Goal: Navigation & Orientation: Find specific page/section

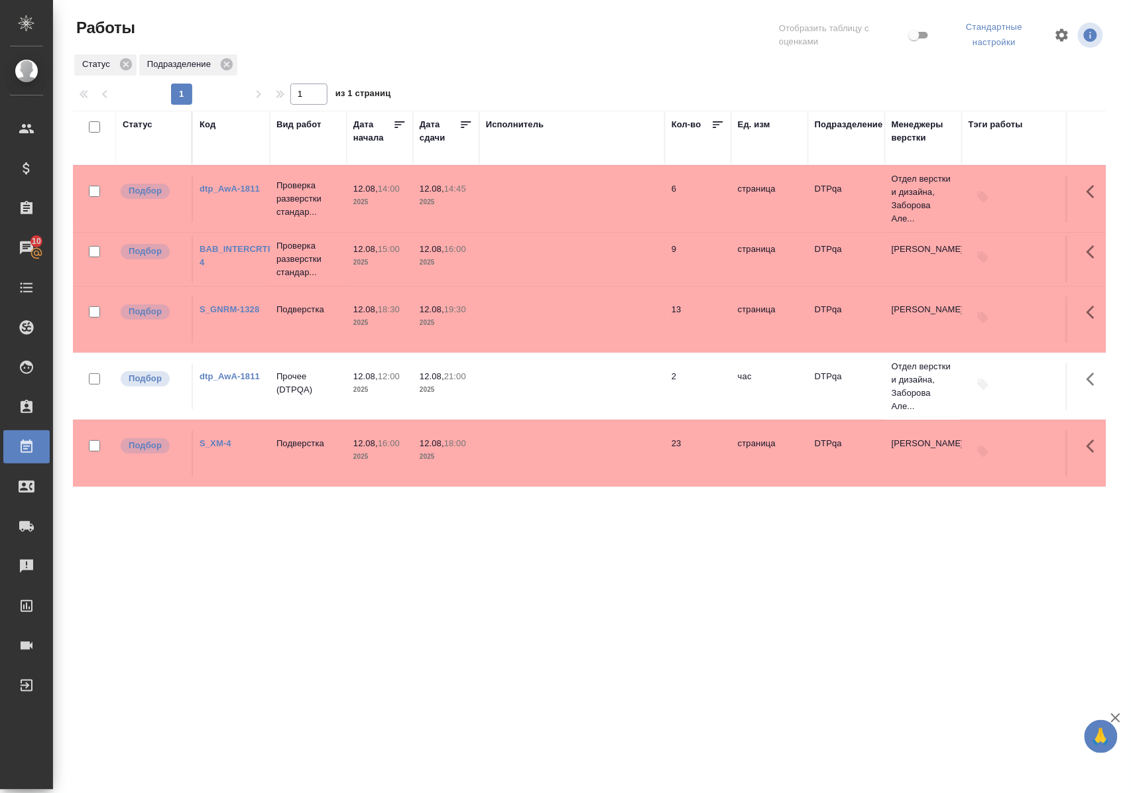
click at [241, 259] on link "BAB_INTERCRTF-4" at bounding box center [238, 255] width 76 height 23
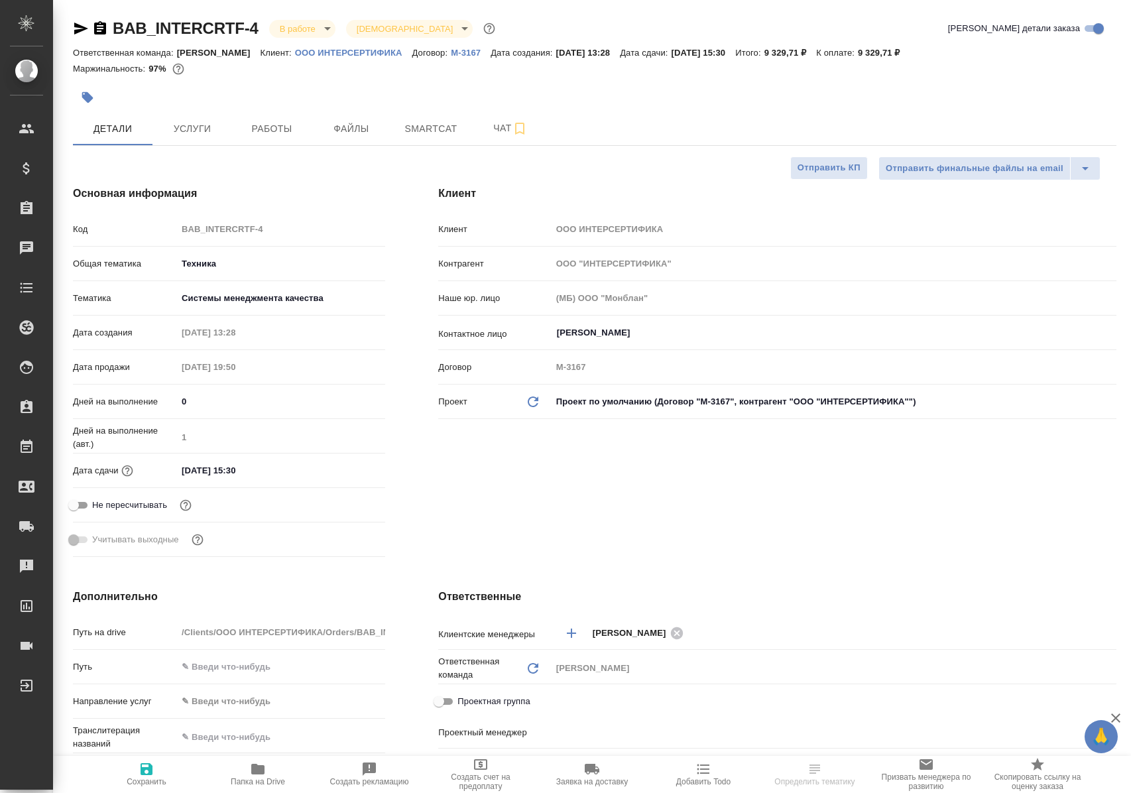
select select "RU"
type input "Белякова Юлия"
click at [284, 126] on span "Работы" at bounding box center [272, 129] width 64 height 17
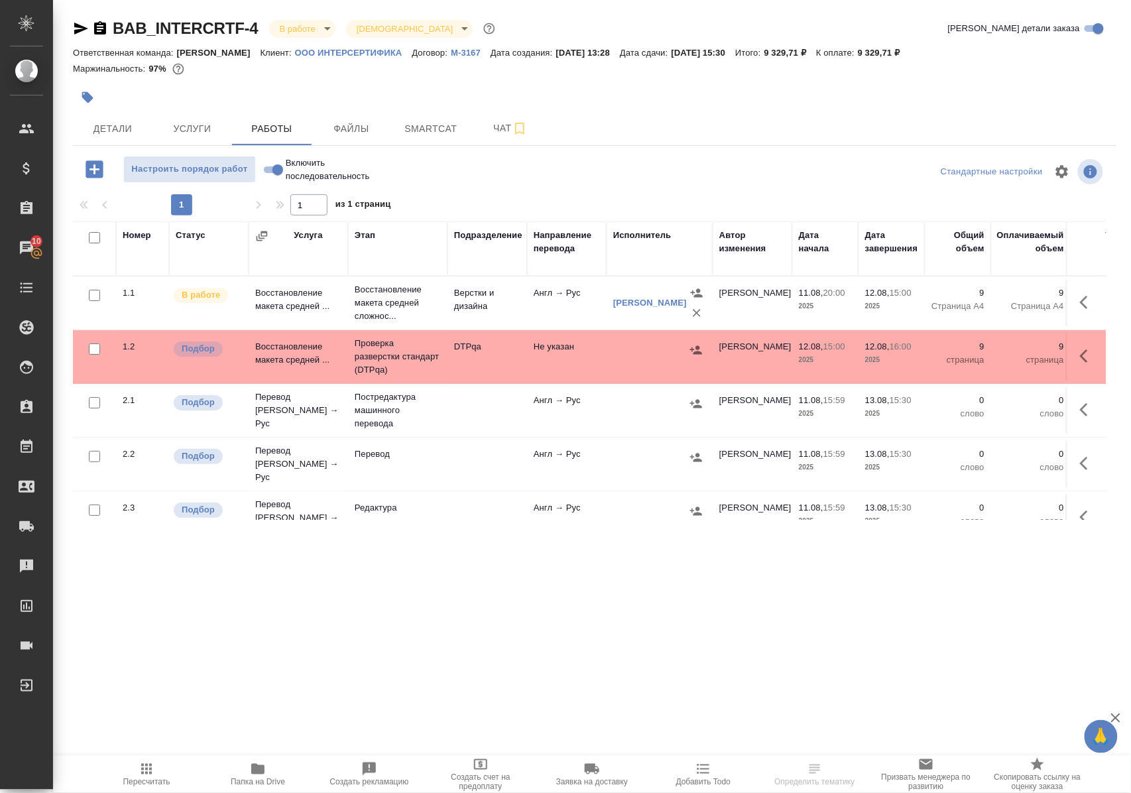
click at [309, 312] on td "Восстановление макета средней ..." at bounding box center [298, 303] width 99 height 46
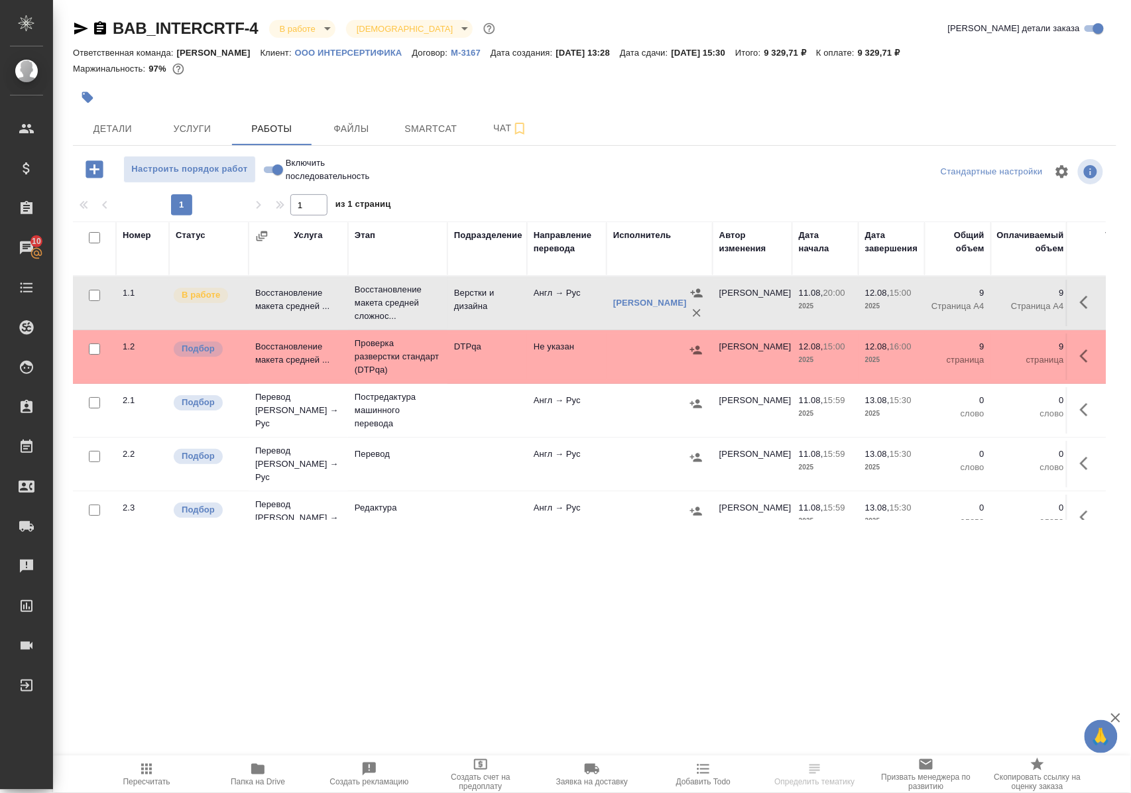
click at [309, 312] on td "Восстановление макета средней ..." at bounding box center [298, 303] width 99 height 46
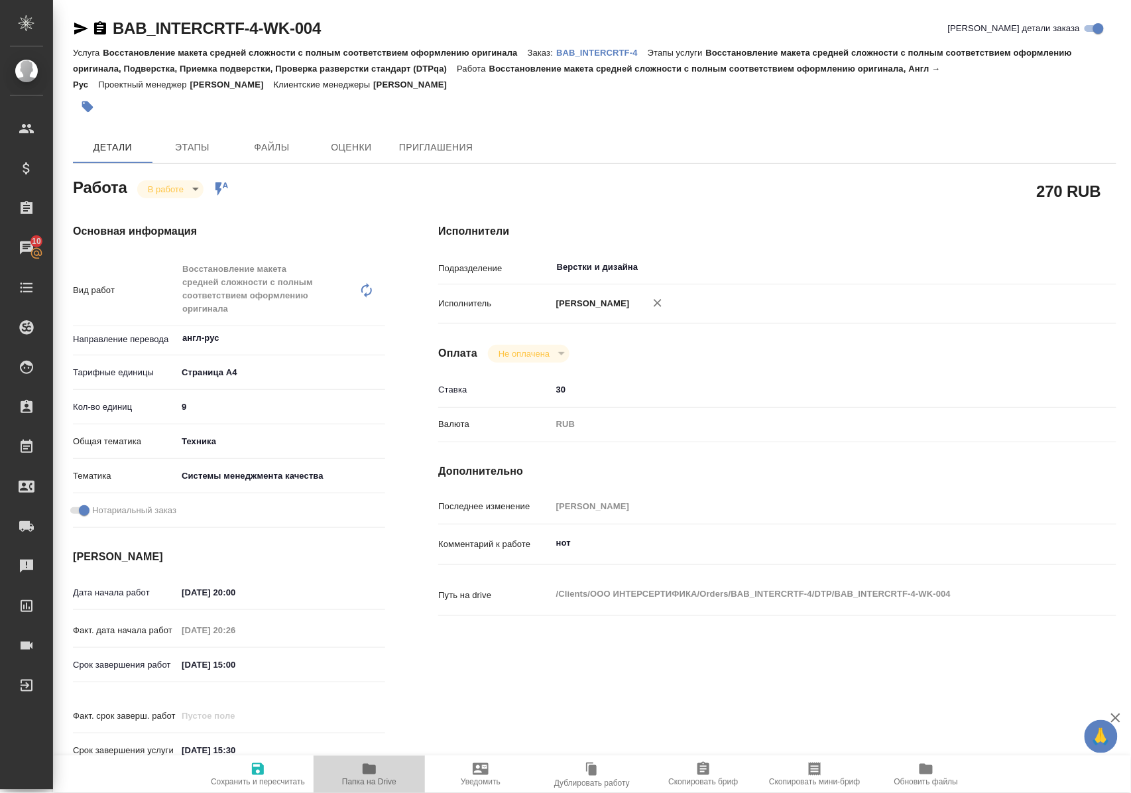
click at [365, 772] on icon "button" at bounding box center [369, 769] width 13 height 11
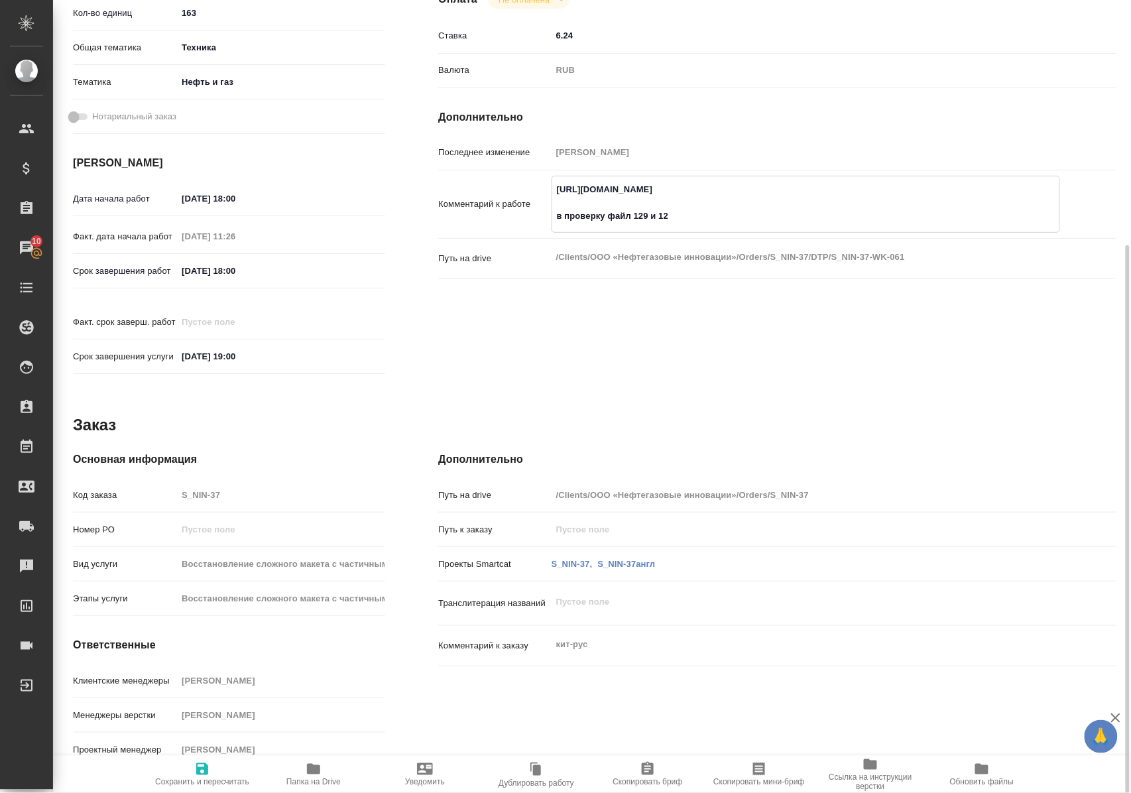
scroll to position [1, 0]
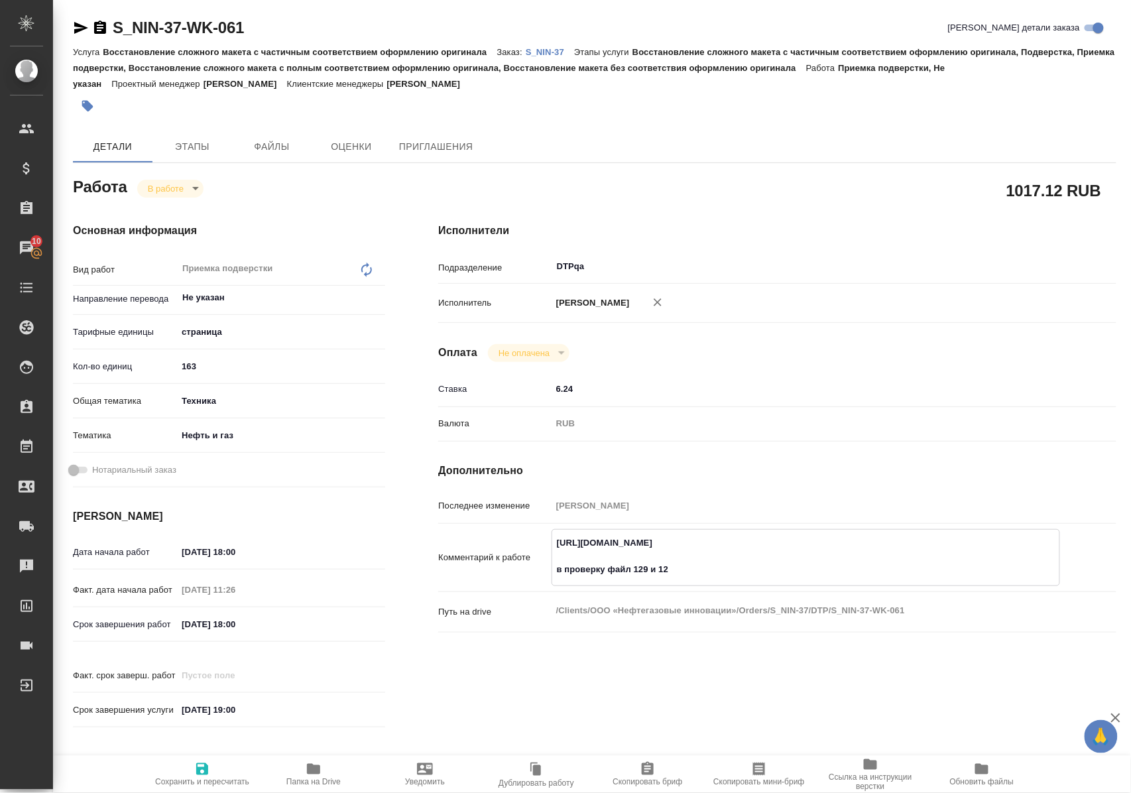
click at [554, 51] on p "S_NIN-37" at bounding box center [550, 52] width 48 height 10
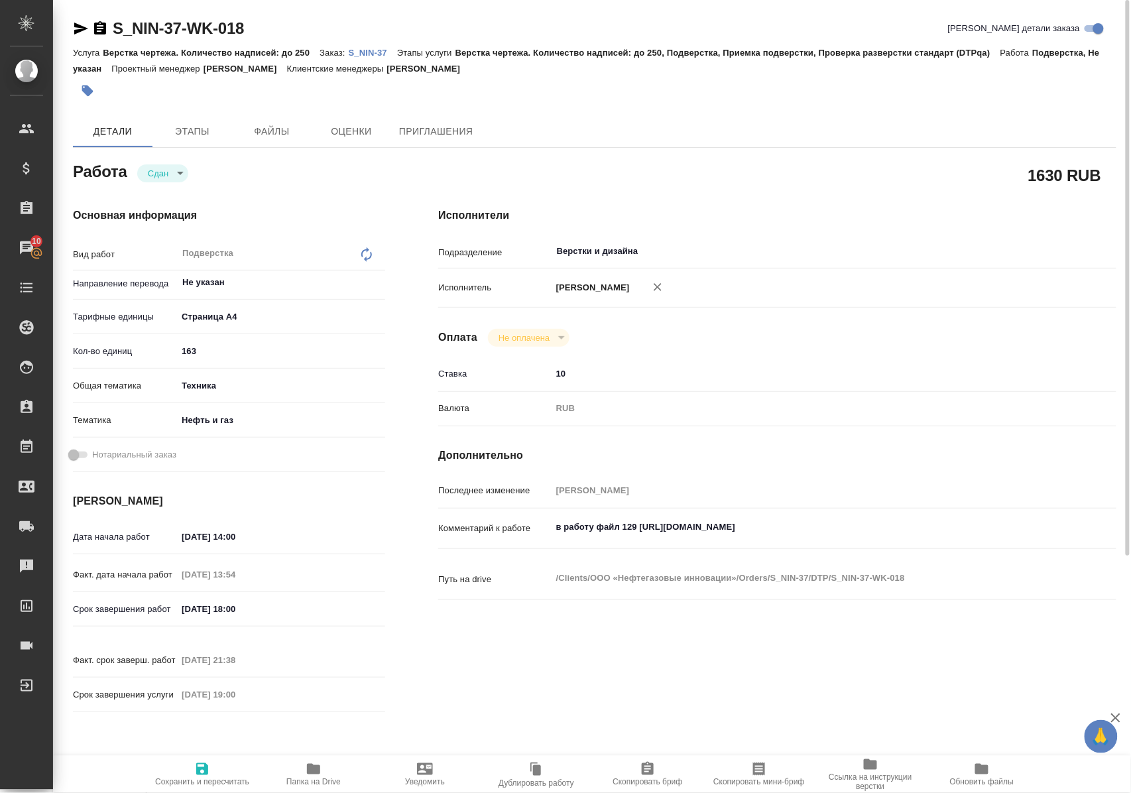
click at [317, 768] on icon "button" at bounding box center [313, 769] width 13 height 11
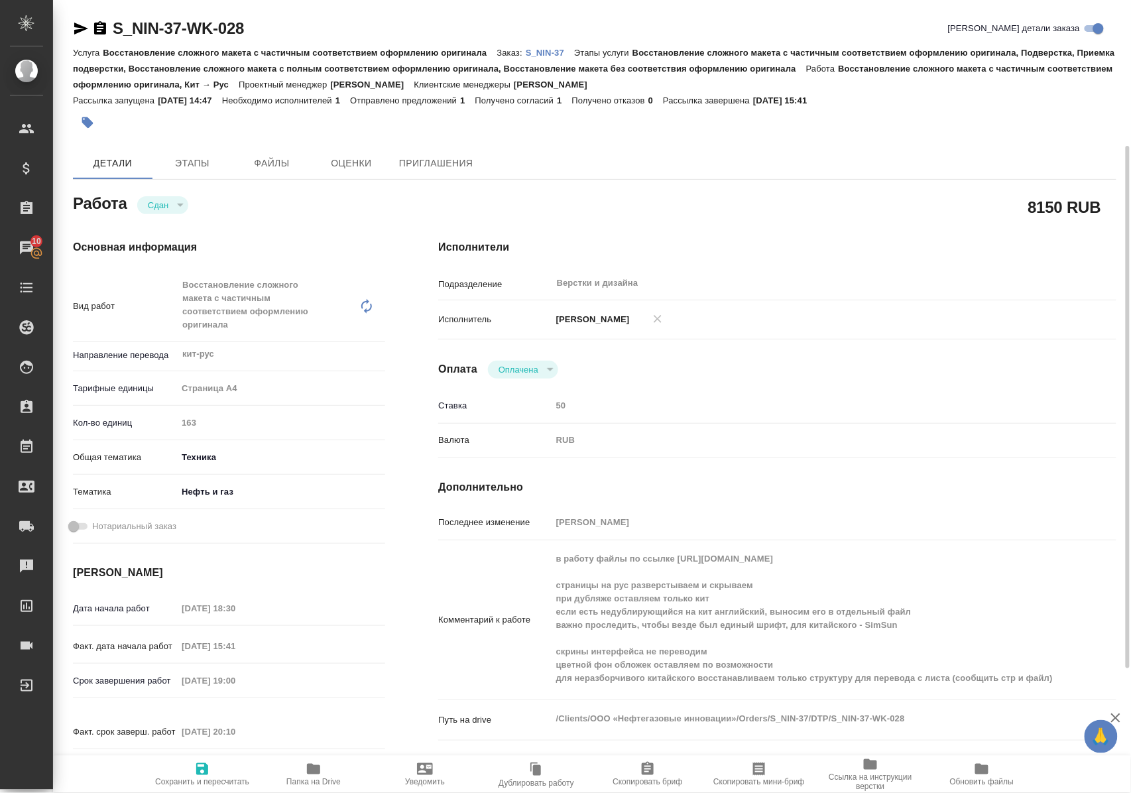
scroll to position [88, 0]
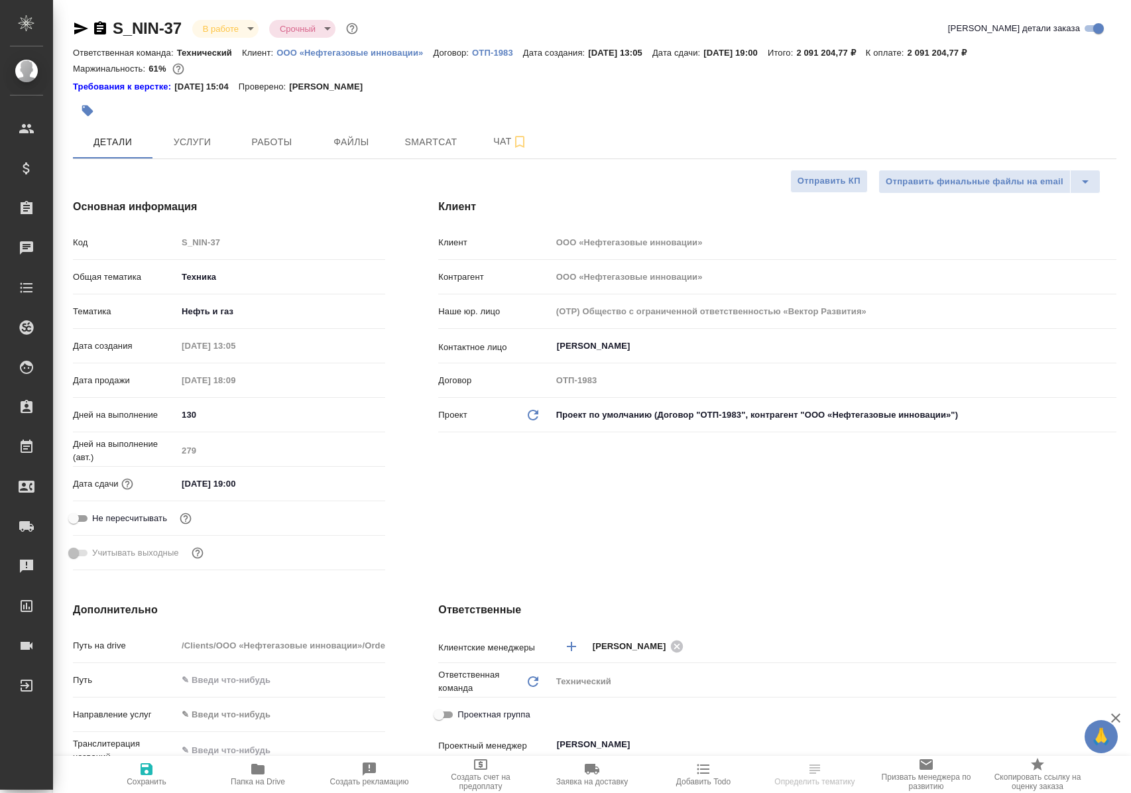
select select "RU"
click at [290, 147] on span "Работы" at bounding box center [272, 142] width 64 height 17
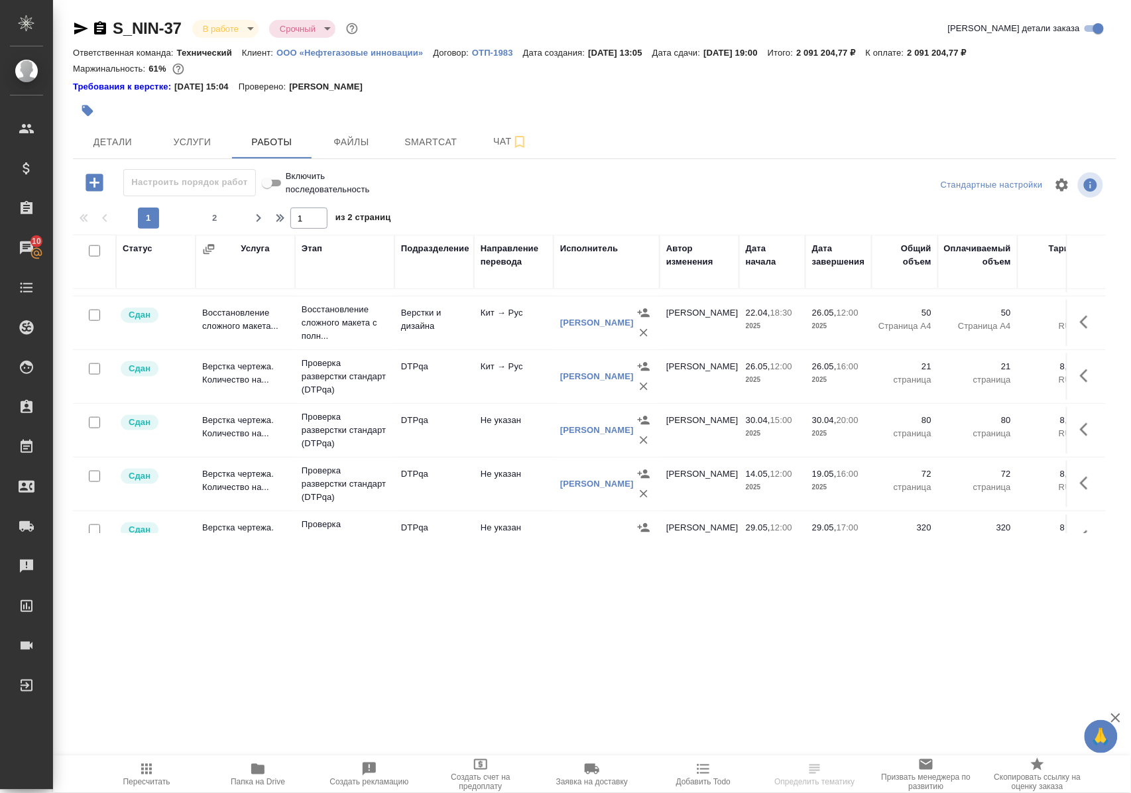
scroll to position [707, 0]
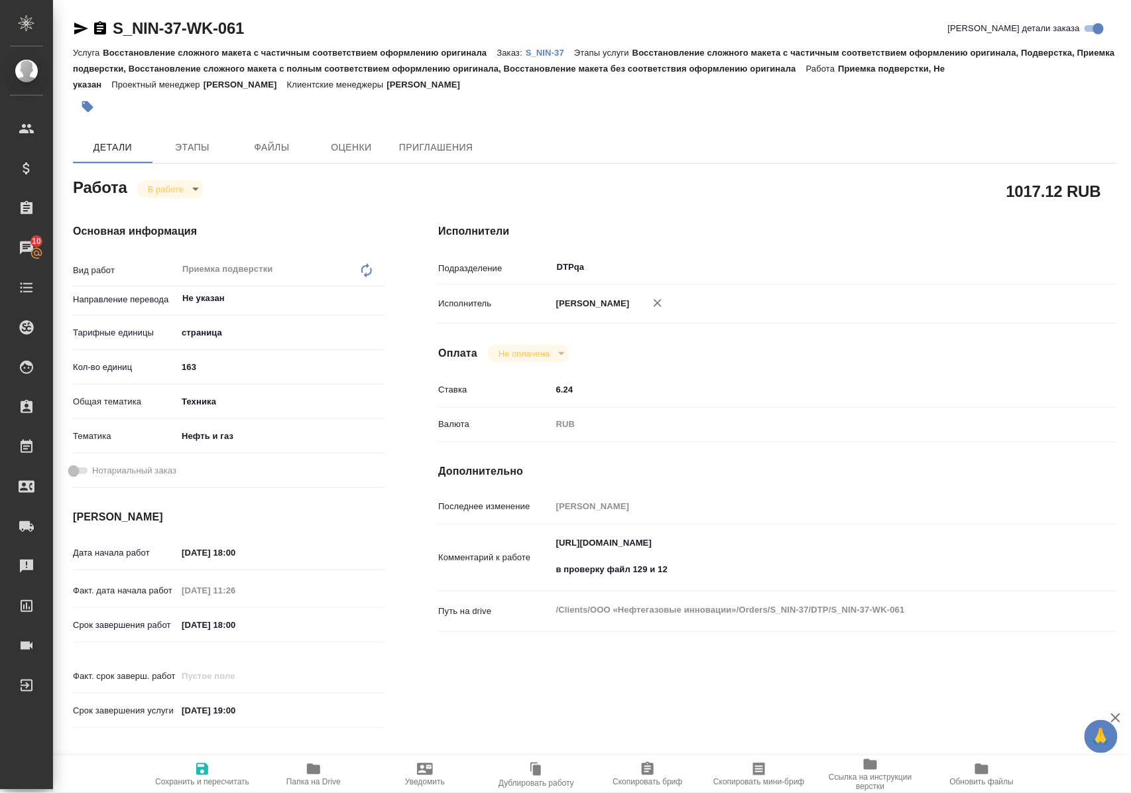
scroll to position [1, 0]
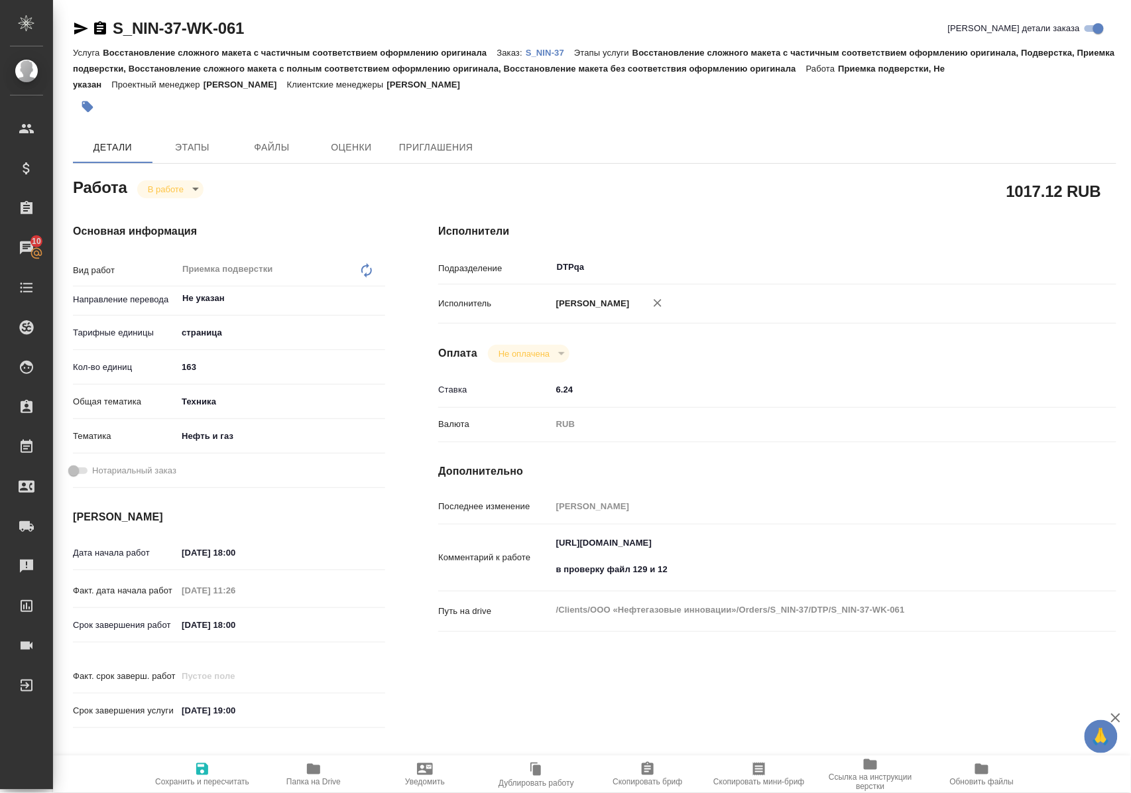
scroll to position [1, 0]
